Goal: Task Accomplishment & Management: Manage account settings

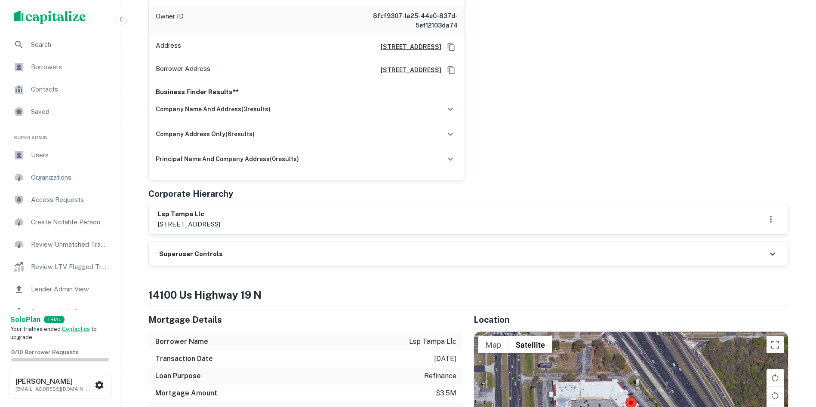
scroll to position [215, 0]
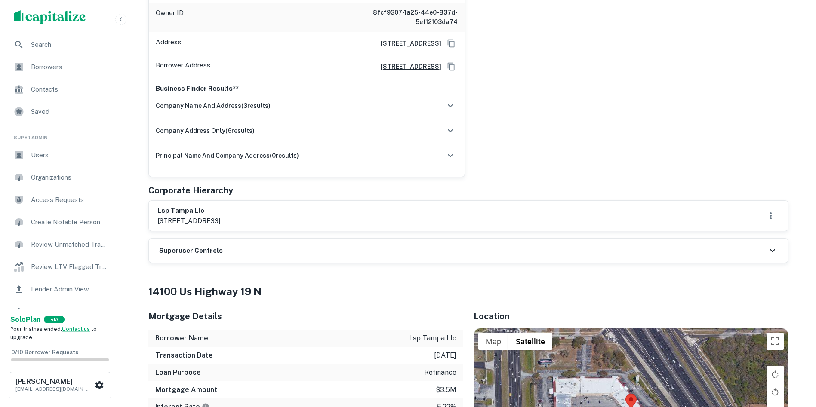
click at [207, 250] on h6 "Superuser Controls" at bounding box center [191, 251] width 64 height 10
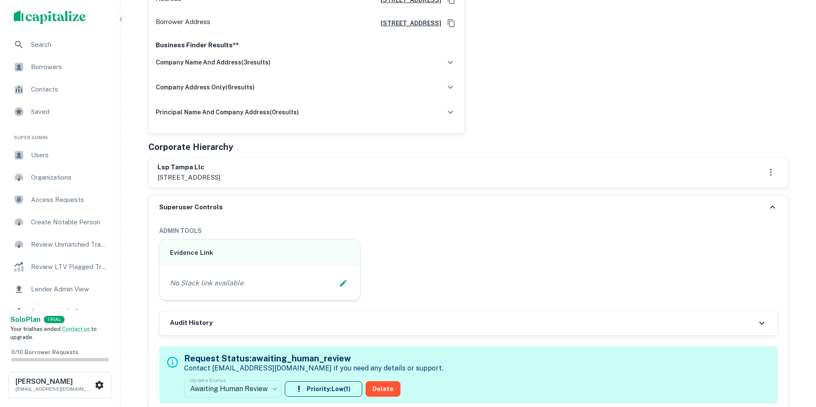
scroll to position [344, 0]
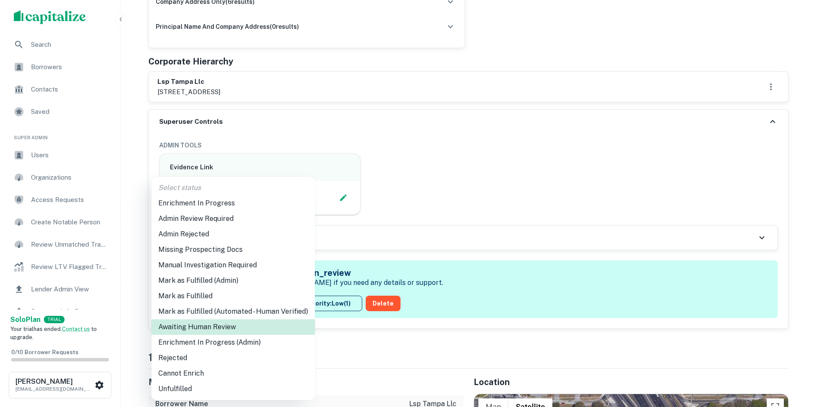
click at [220, 340] on li "Enrichment In Progress (Admin)" at bounding box center [232, 342] width 163 height 15
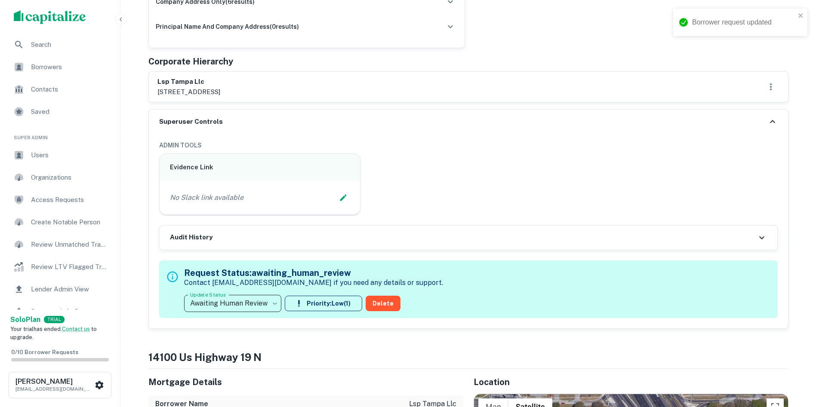
type input "**********"
click at [344, 197] on icon "Edit Slack Link" at bounding box center [343, 197] width 9 height 9
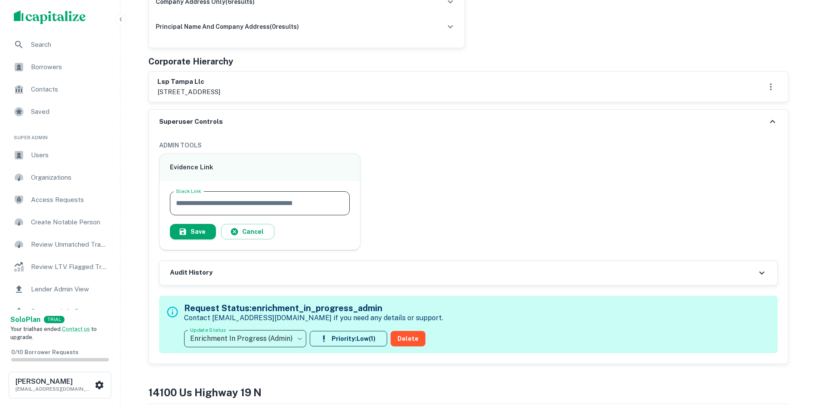
click at [284, 198] on input "Slack Link" at bounding box center [260, 203] width 180 height 24
paste input "**********"
type input "**********"
click at [201, 227] on button "Save" at bounding box center [193, 231] width 46 height 15
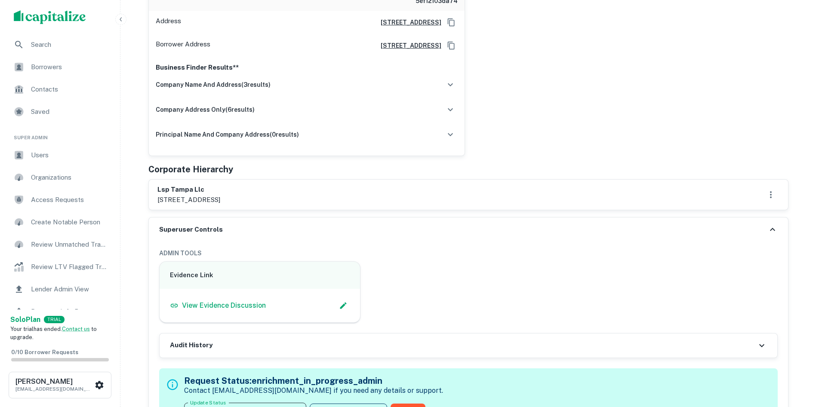
scroll to position [215, 0]
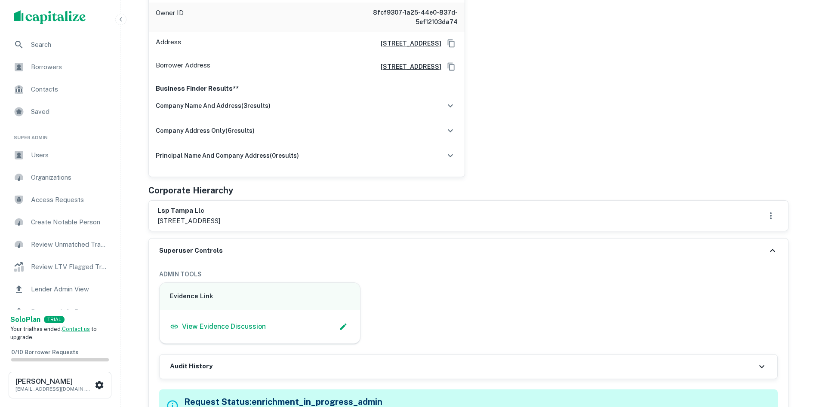
click at [184, 211] on h6 "lsp tampa llc" at bounding box center [188, 211] width 63 height 10
drag, startPoint x: 184, startPoint y: 211, endPoint x: 190, endPoint y: 216, distance: 8.3
click at [190, 216] on div "lsp tampa llc [STREET_ADDRESS]" at bounding box center [188, 216] width 63 height 20
click at [561, 149] on div "[PERSON_NAME] Full Name [PERSON_NAME] Owner ID 8fcf9307-1a25-44e0-837d-5ef12103…" at bounding box center [464, 62] width 647 height 230
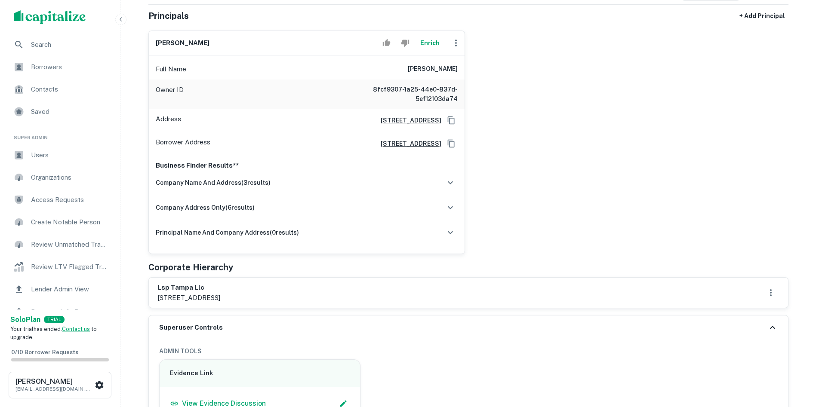
scroll to position [129, 0]
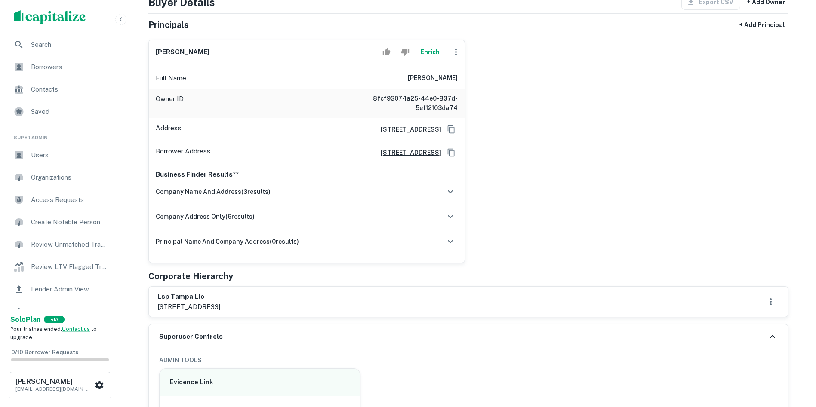
click at [175, 52] on h6 "[PERSON_NAME]" at bounding box center [183, 52] width 54 height 10
copy div "[PERSON_NAME]"
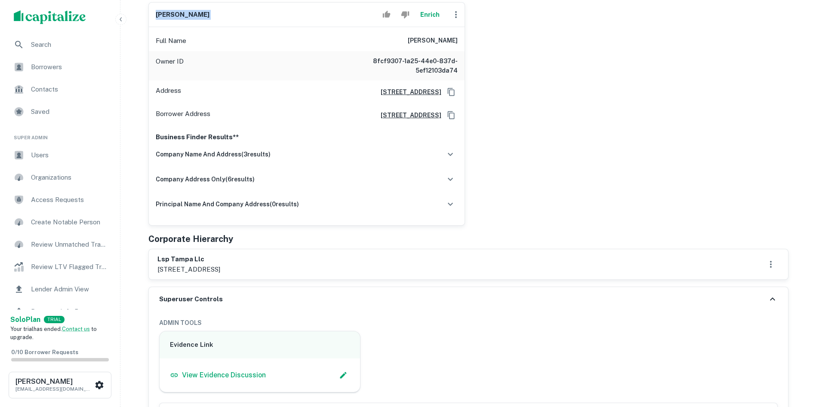
scroll to position [215, 0]
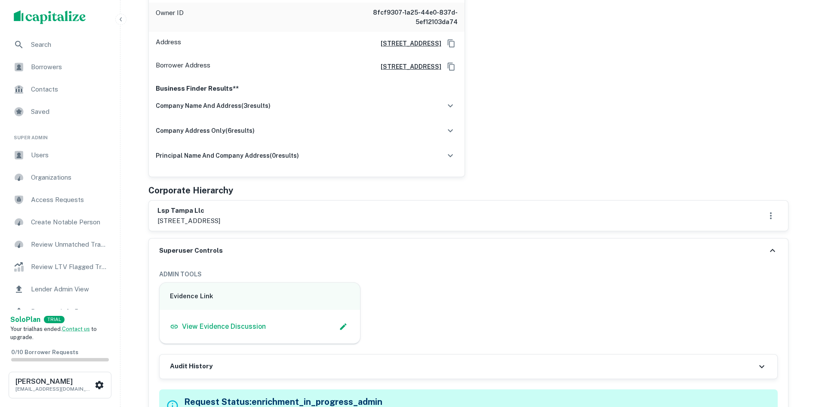
drag, startPoint x: 227, startPoint y: 217, endPoint x: 270, endPoint y: 228, distance: 44.4
click at [270, 228] on div "lsp tampa llc [STREET_ADDRESS]" at bounding box center [468, 216] width 639 height 30
copy p "clearwater, [GEOGRAPHIC_DATA]"
click at [166, 216] on p "[STREET_ADDRESS]" at bounding box center [188, 221] width 63 height 10
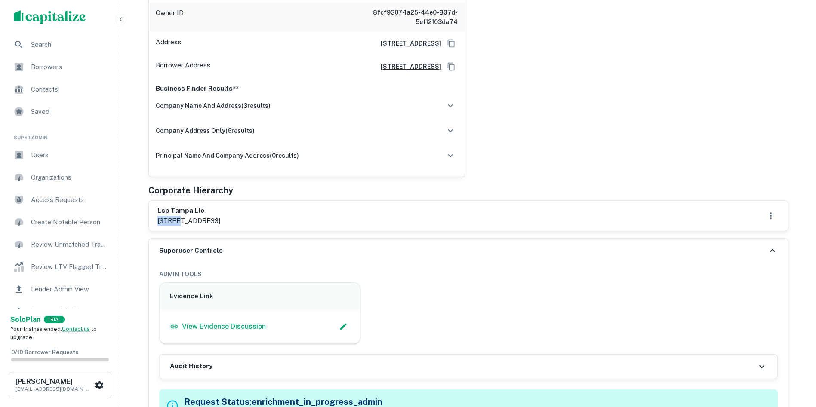
copy p "14100"
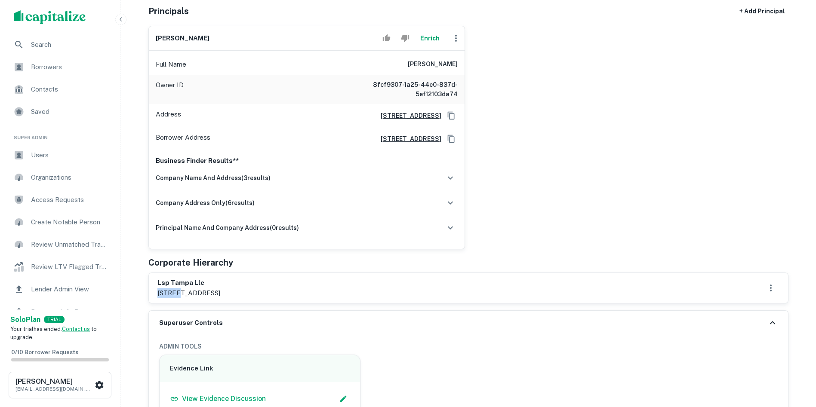
scroll to position [172, 0]
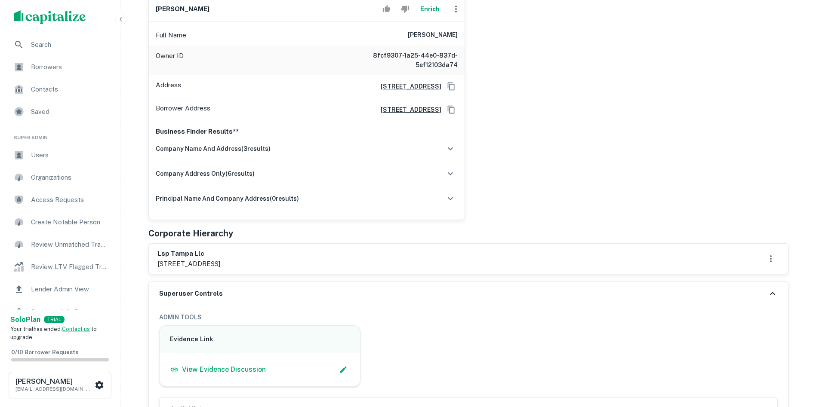
click at [550, 195] on div "[PERSON_NAME] Full Name [PERSON_NAME] Owner ID 8fcf9307-1a25-44e0-837d-5ef12103…" at bounding box center [464, 105] width 647 height 230
click at [174, 254] on h6 "lsp tampa llc" at bounding box center [188, 254] width 63 height 10
copy h6 "lsp tampa llc"
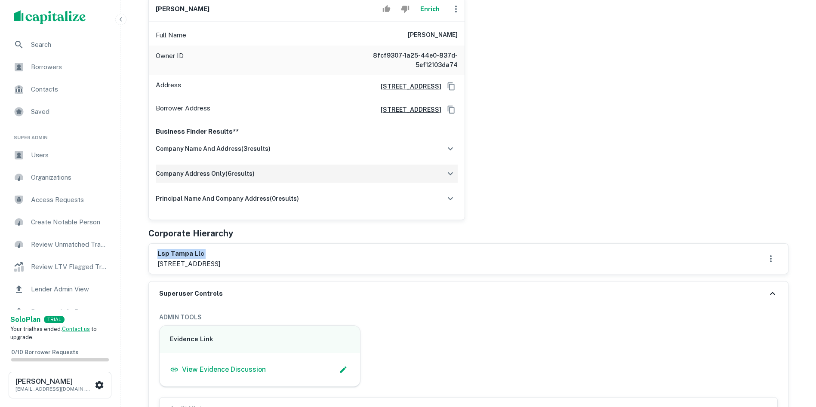
copy h6 "lsp tampa llc"
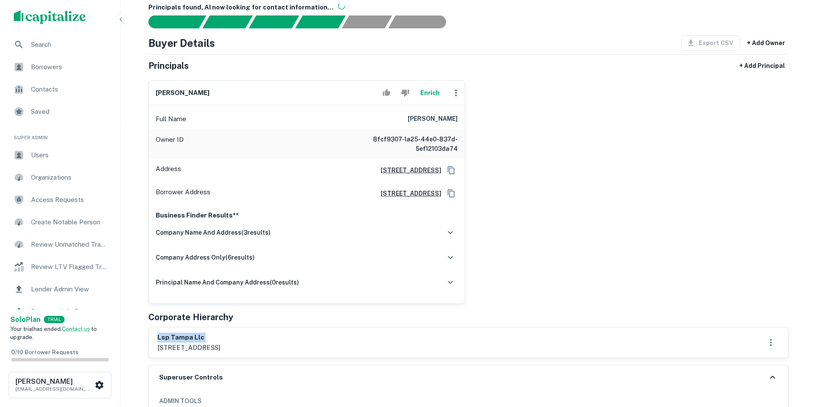
scroll to position [86, 0]
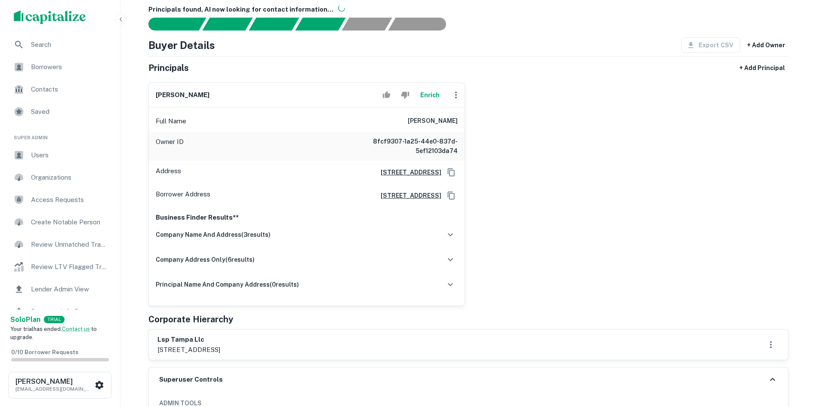
click at [162, 92] on h6 "[PERSON_NAME]" at bounding box center [183, 95] width 54 height 10
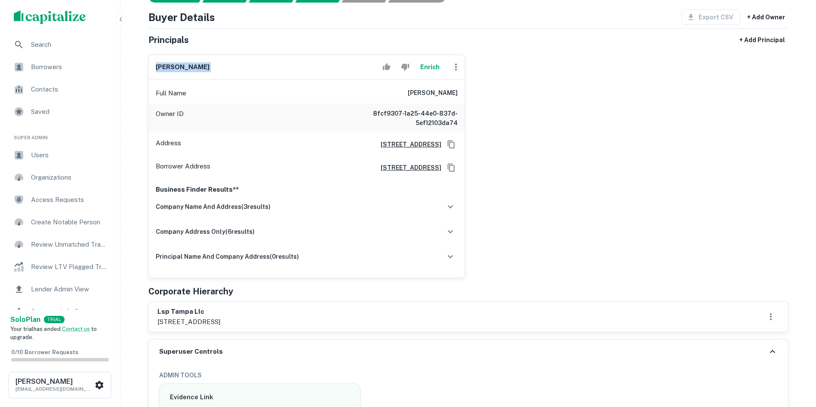
scroll to position [129, 0]
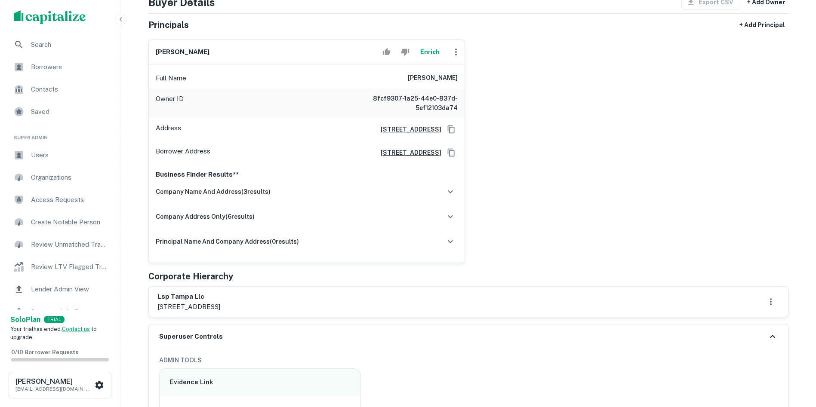
click at [220, 306] on p "[STREET_ADDRESS]" at bounding box center [188, 307] width 63 height 10
copy div "[STREET_ADDRESS]"
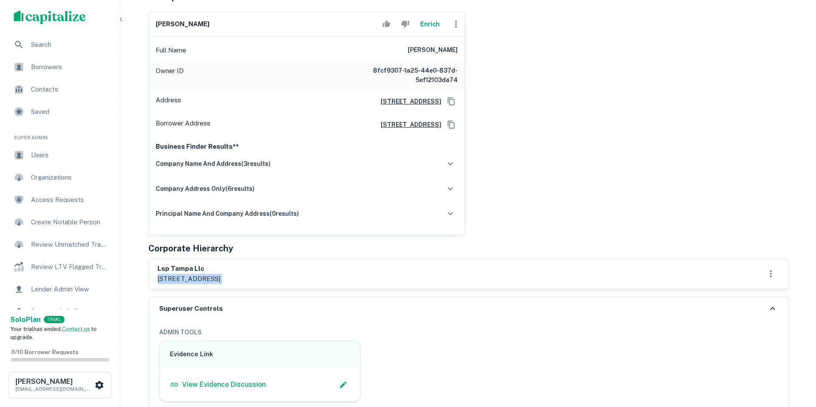
scroll to position [172, 0]
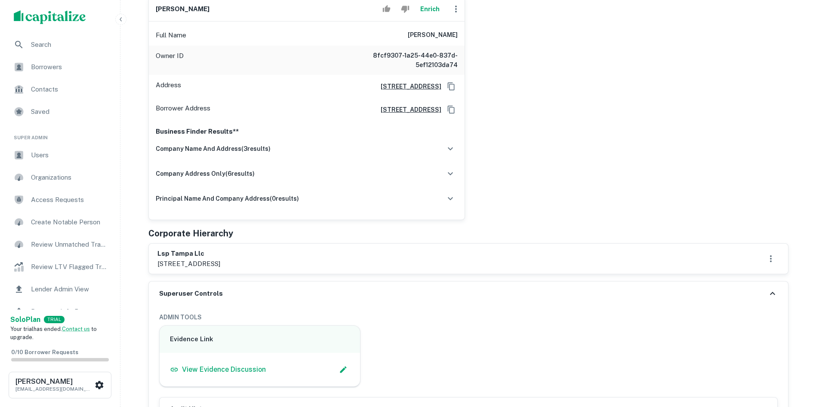
click at [582, 176] on div "[PERSON_NAME] Full Name [PERSON_NAME] Owner ID 8fcf9307-1a25-44e0-837d-5ef12103…" at bounding box center [464, 105] width 647 height 230
click at [181, 250] on h6 "lsp tampa llc" at bounding box center [188, 254] width 63 height 10
copy h6 "lsp tampa llc"
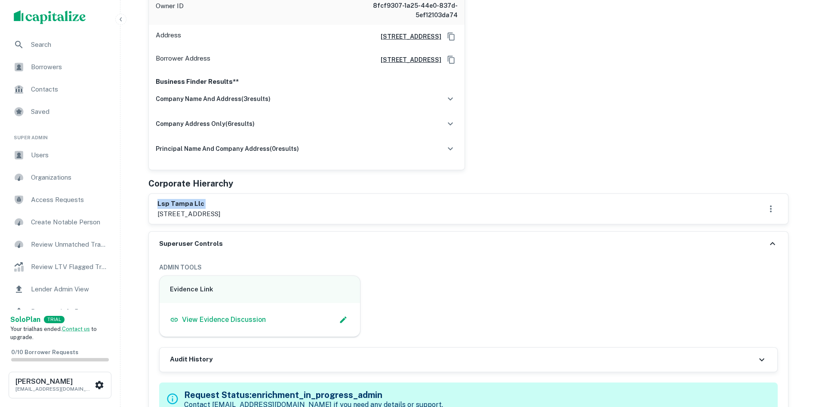
scroll to position [301, 0]
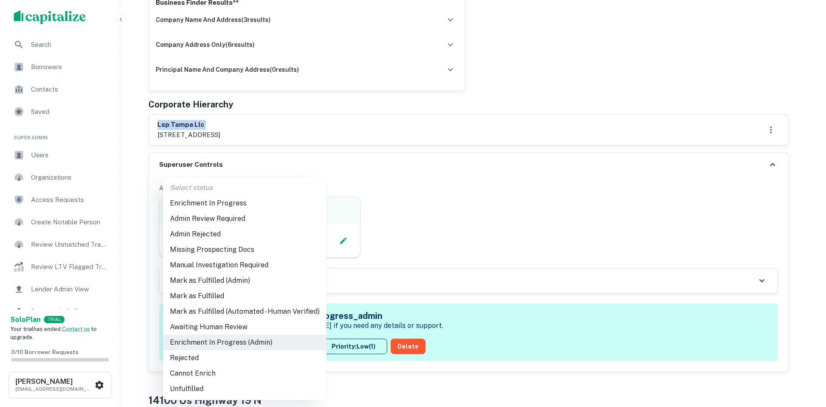
click at [227, 212] on li "Admin Review Required" at bounding box center [244, 218] width 163 height 15
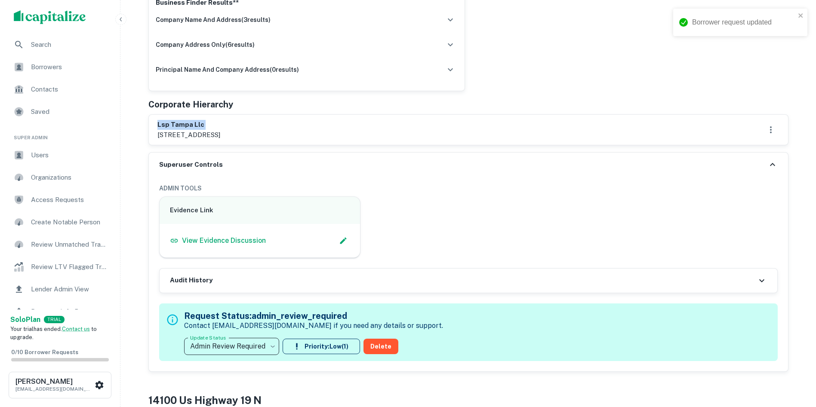
type input "**********"
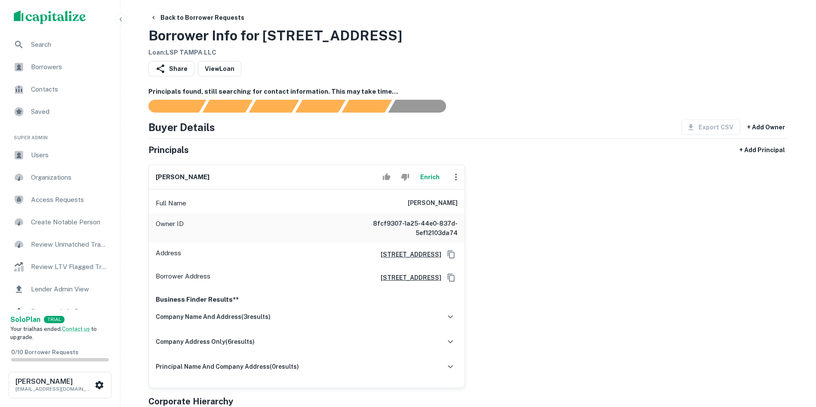
scroll to position [0, 0]
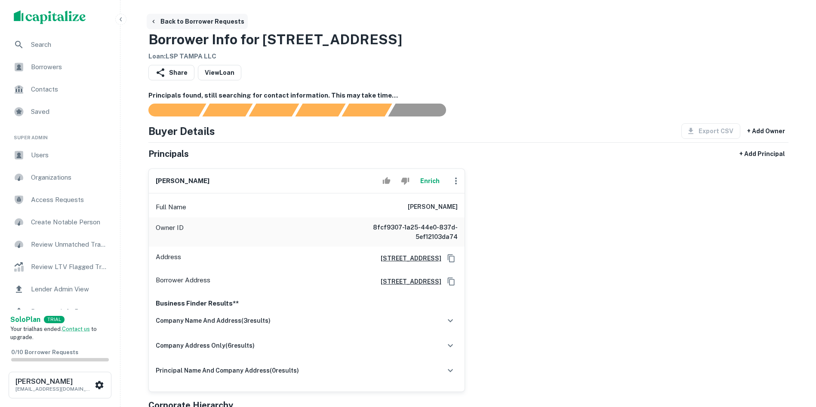
click at [157, 19] on button "Back to Borrower Requests" at bounding box center [197, 21] width 101 height 15
